Goal: Communication & Community: Answer question/provide support

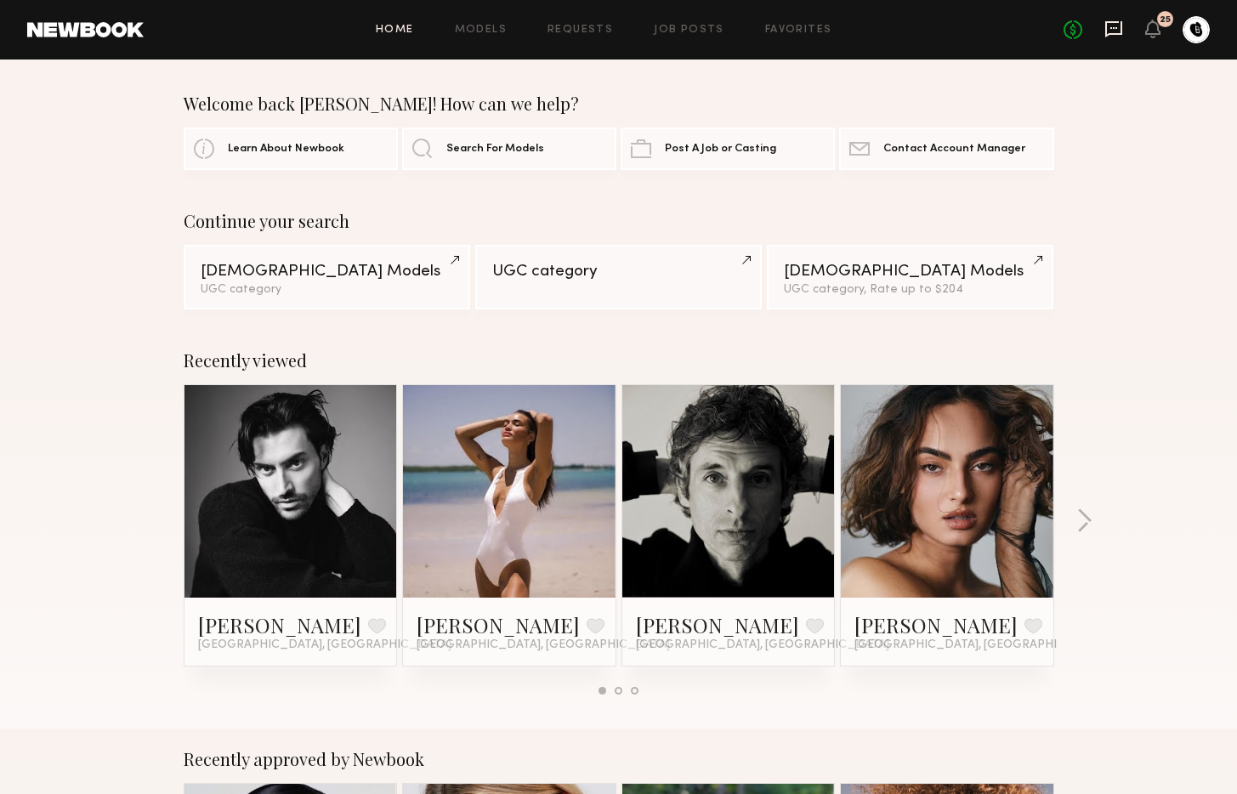
click at [1121, 30] on icon at bounding box center [1113, 29] width 17 height 16
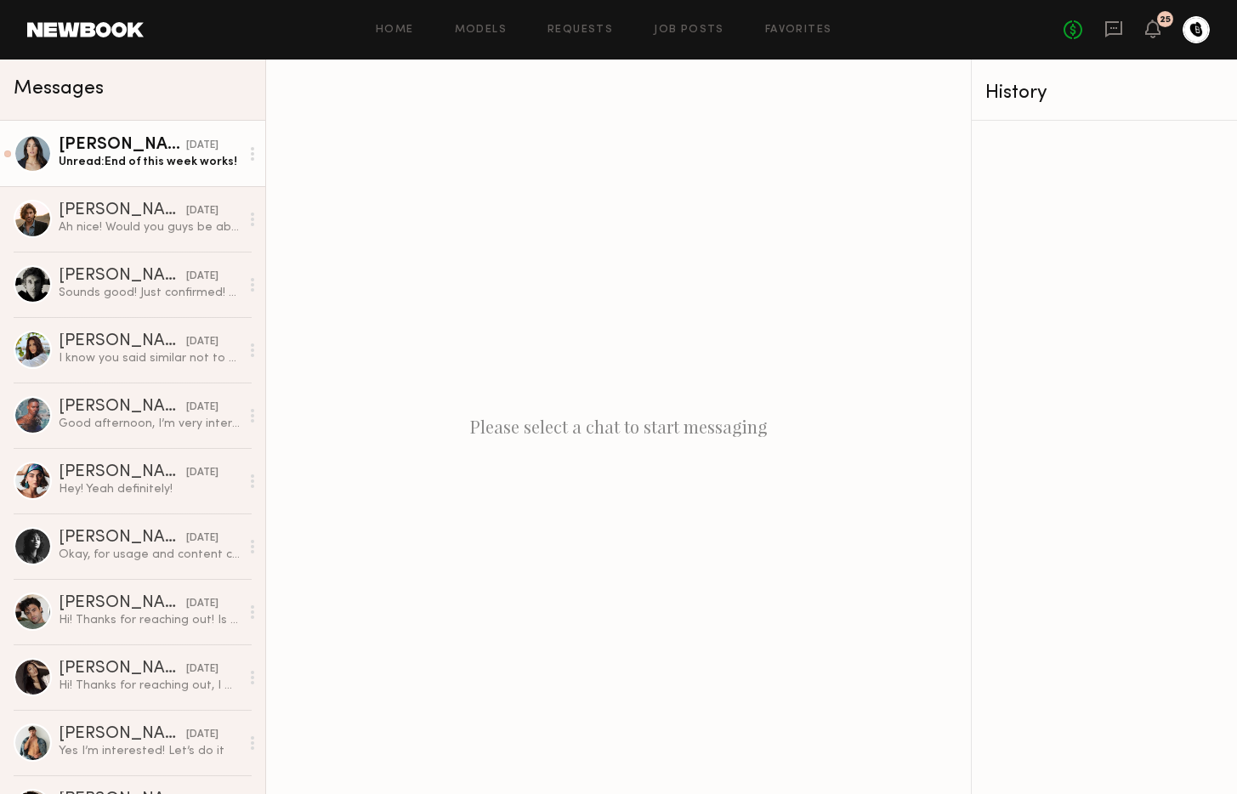
click at [137, 159] on div "Unread: End of this week works!" at bounding box center [149, 162] width 181 height 16
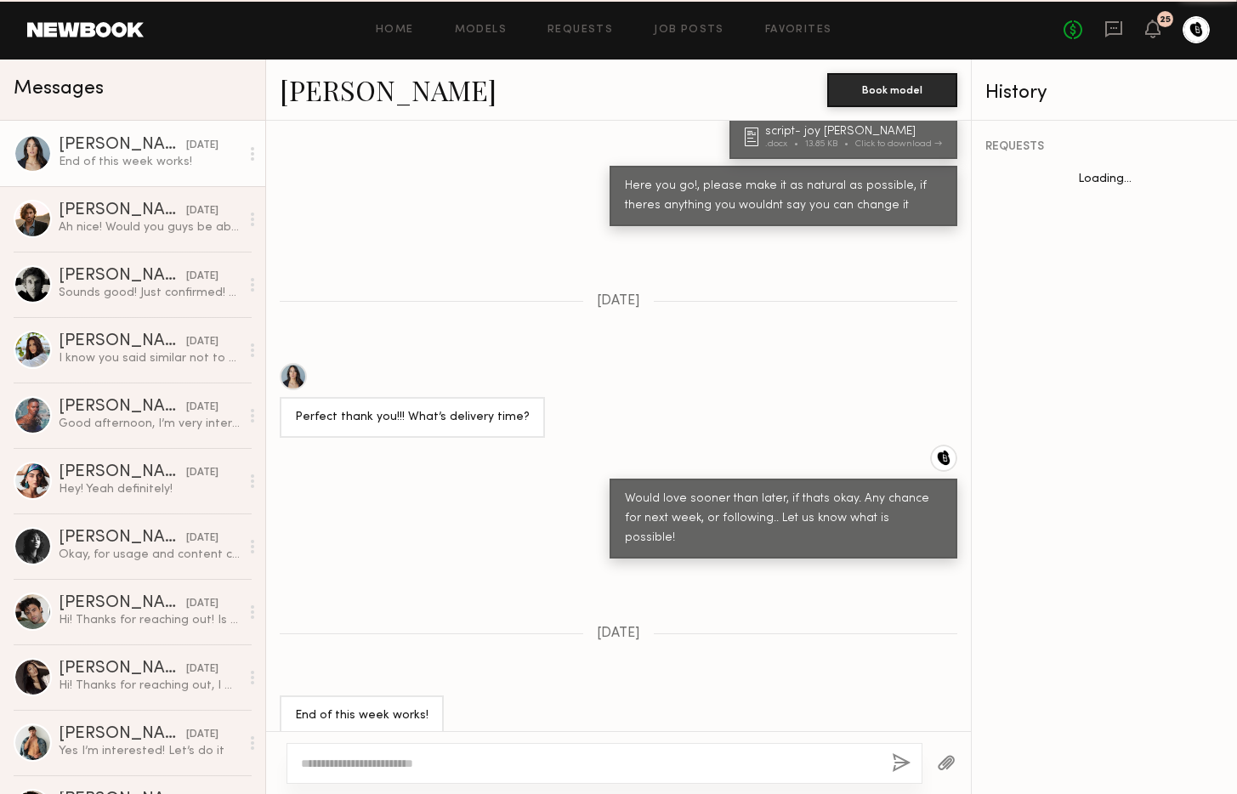
scroll to position [1457, 0]
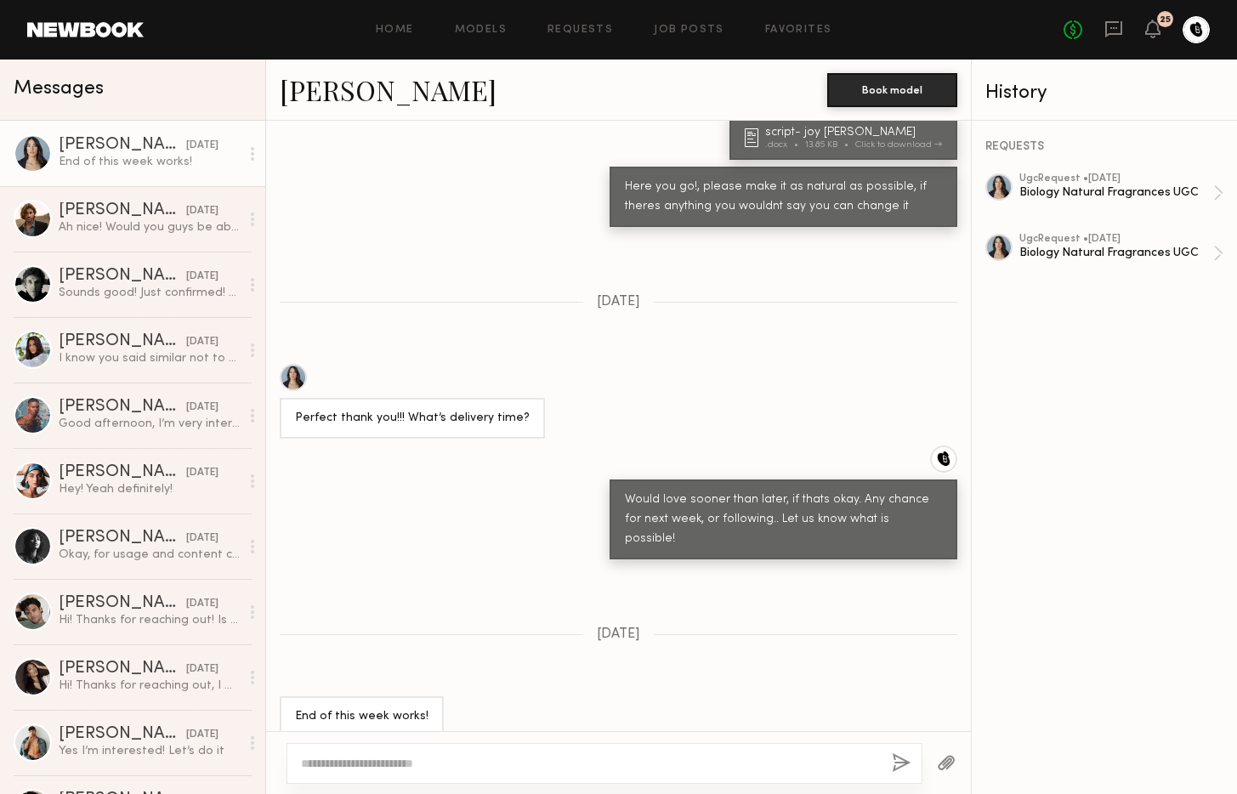
click at [566, 755] on textarea at bounding box center [589, 763] width 577 height 17
type textarea "********"
click at [899, 769] on button "button" at bounding box center [901, 763] width 19 height 21
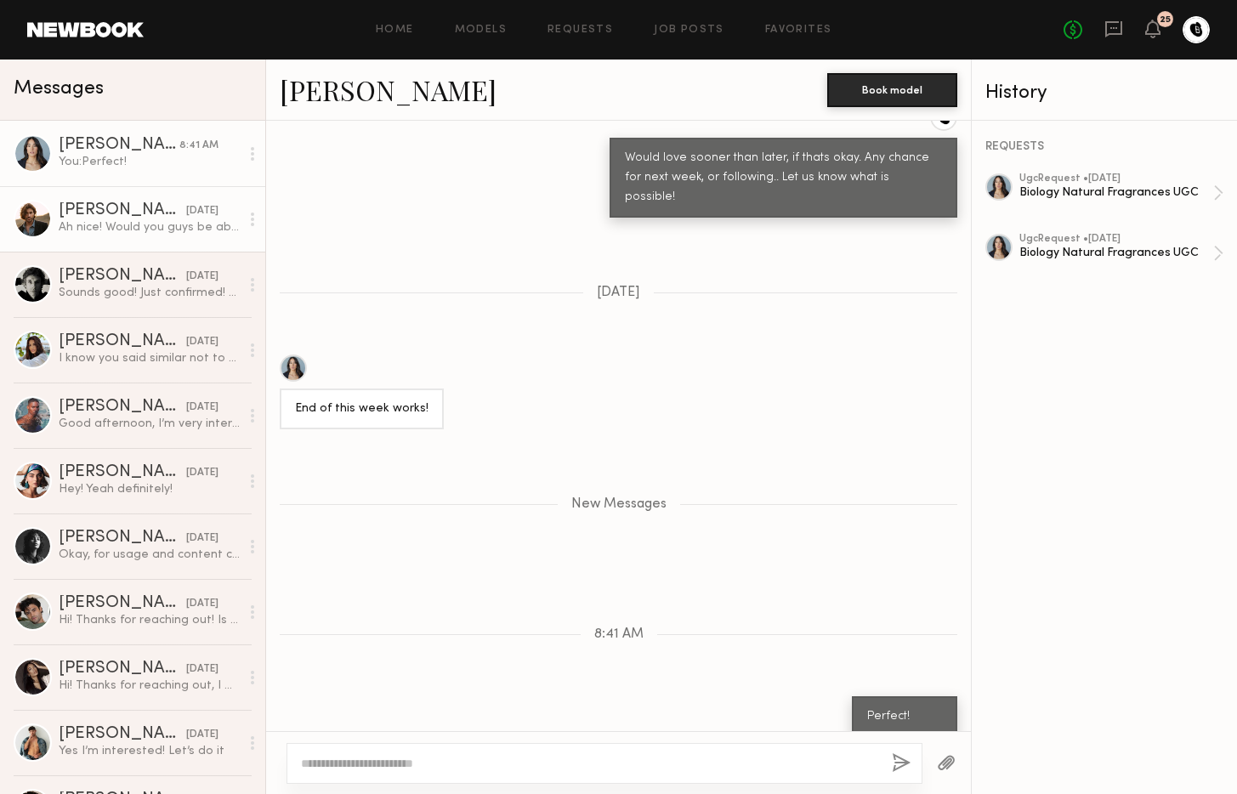
click at [82, 230] on div "Ah nice! Would you guys be able to make $500 work? Thats usually my base rate" at bounding box center [149, 227] width 181 height 16
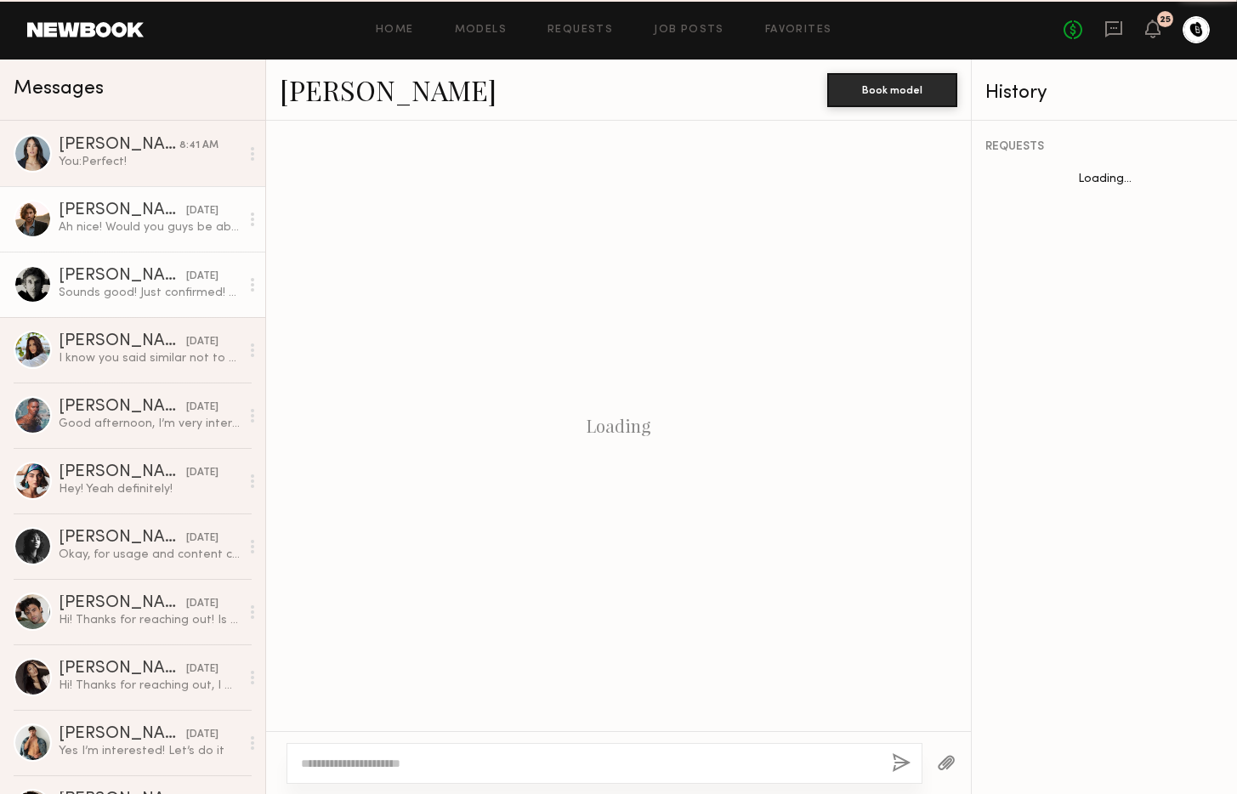
scroll to position [869, 0]
click at [93, 282] on div "[PERSON_NAME]" at bounding box center [123, 276] width 128 height 17
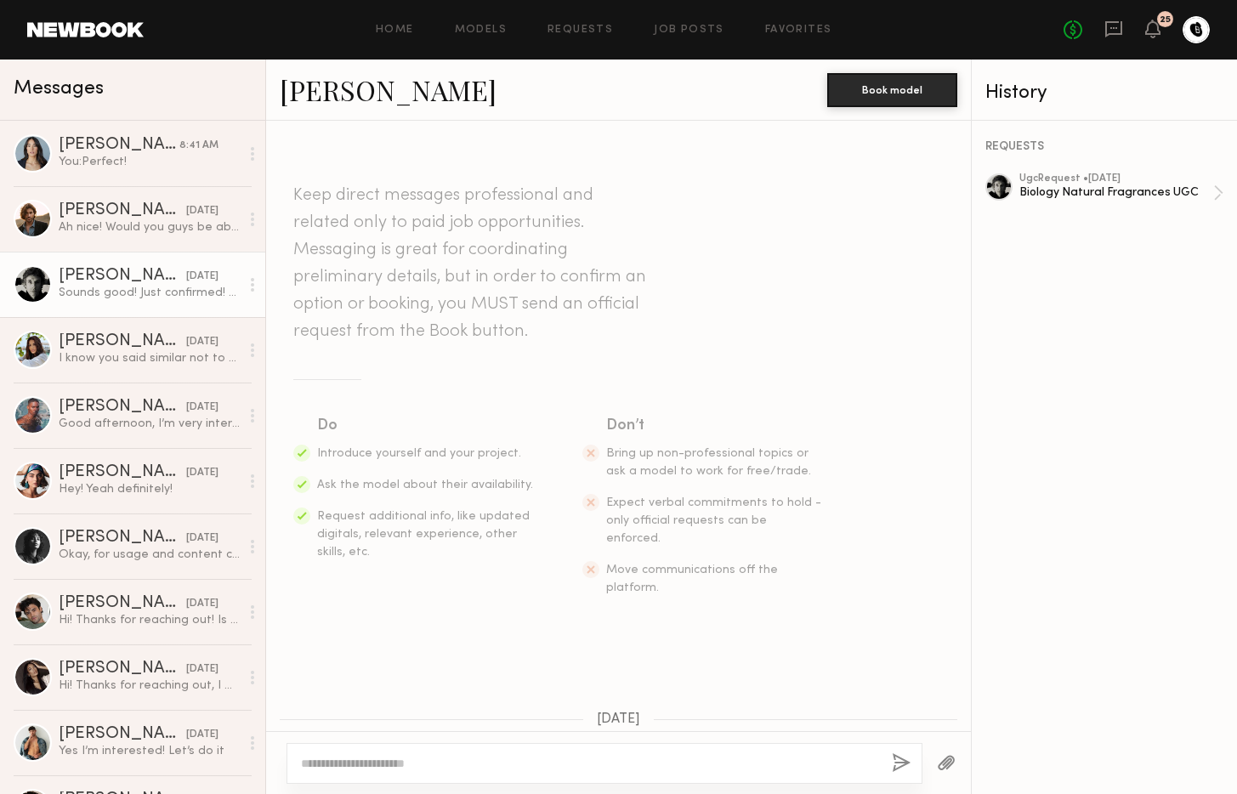
scroll to position [928, 0]
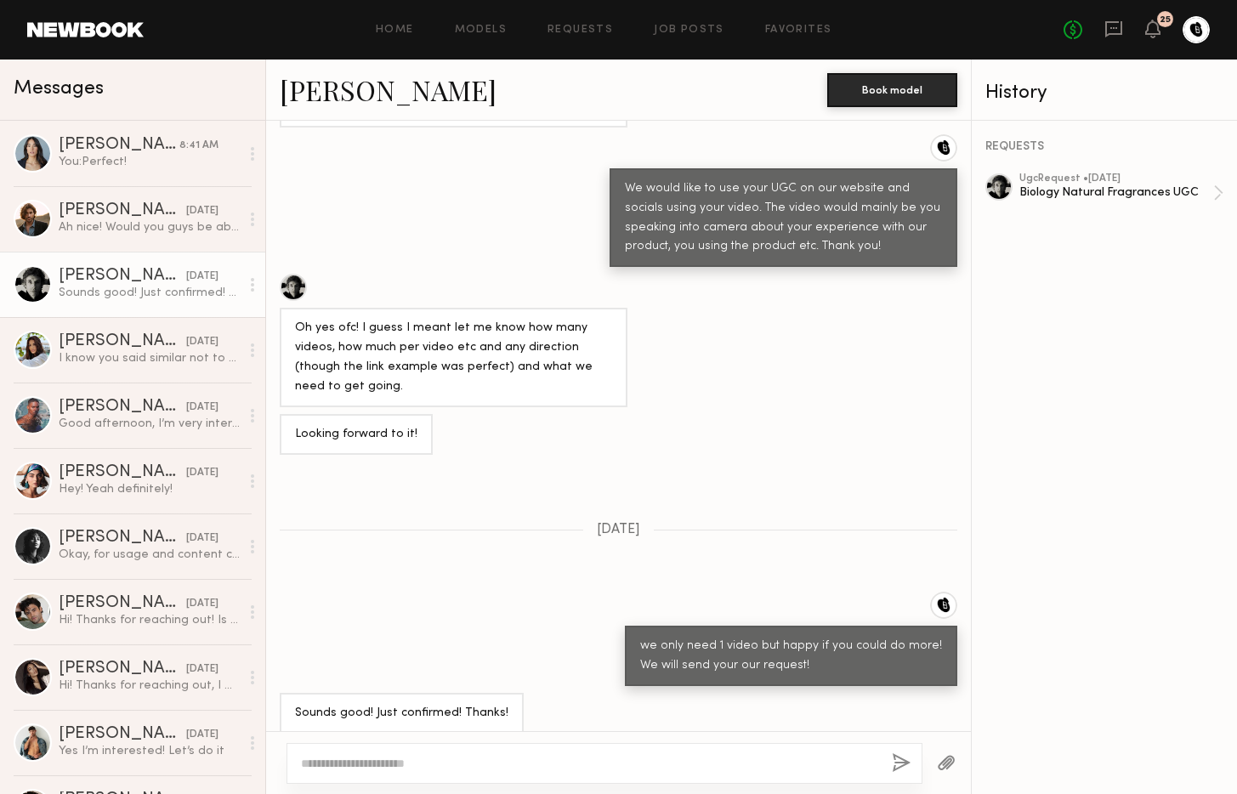
click at [501, 760] on textarea at bounding box center [589, 763] width 577 height 17
type textarea "*"
click at [550, 763] on textarea "**********" at bounding box center [589, 763] width 577 height 17
type textarea "**********"
click at [903, 769] on button "button" at bounding box center [901, 763] width 19 height 21
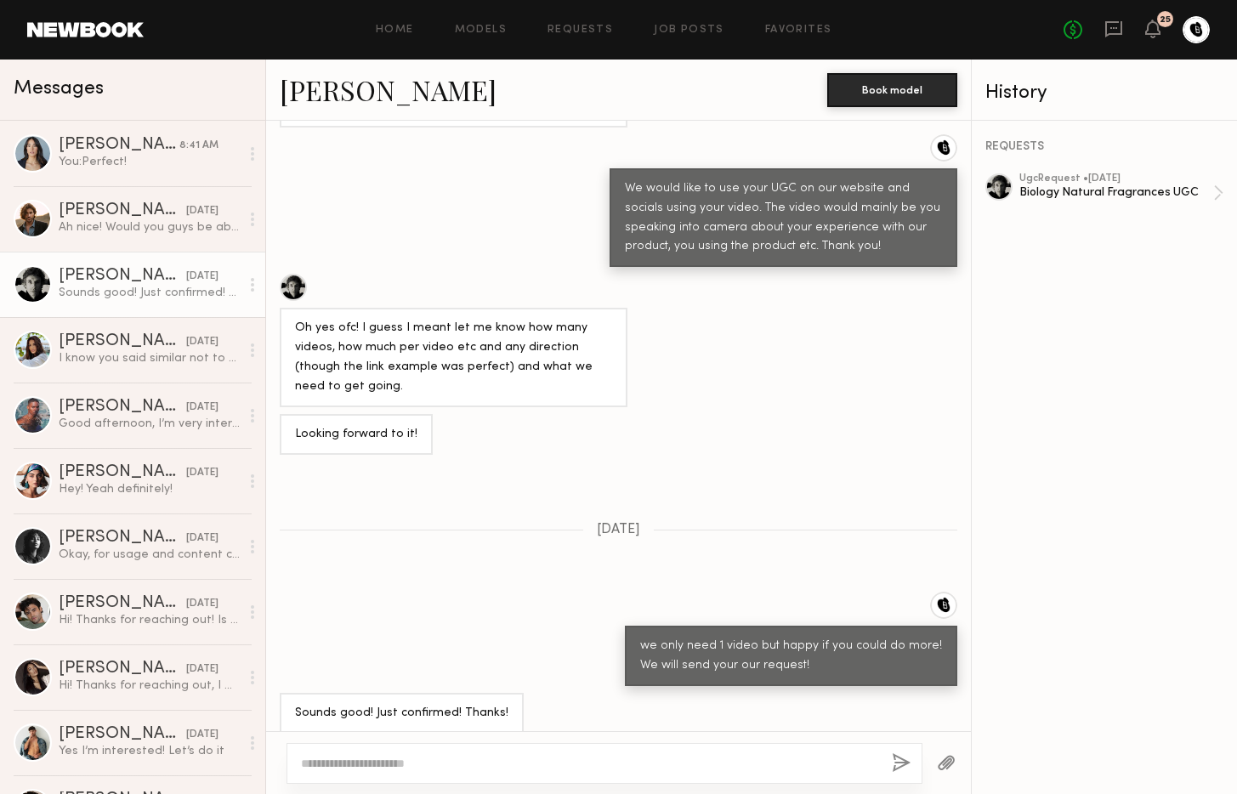
scroll to position [1289, 0]
